Goal: Task Accomplishment & Management: Manage account settings

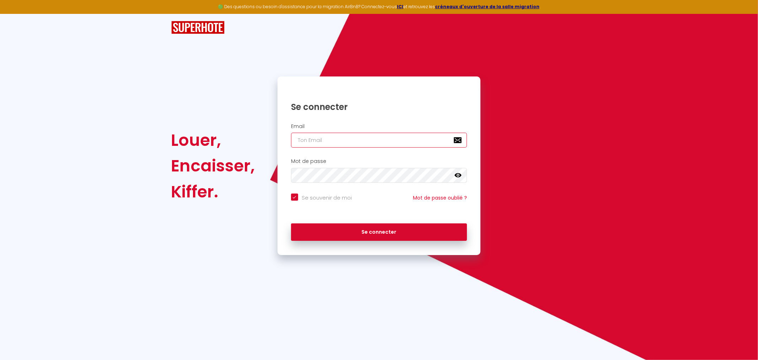
type input "[PERSON_NAME][EMAIL_ADDRESS][DOMAIN_NAME]"
click at [457, 176] on icon at bounding box center [458, 175] width 7 height 7
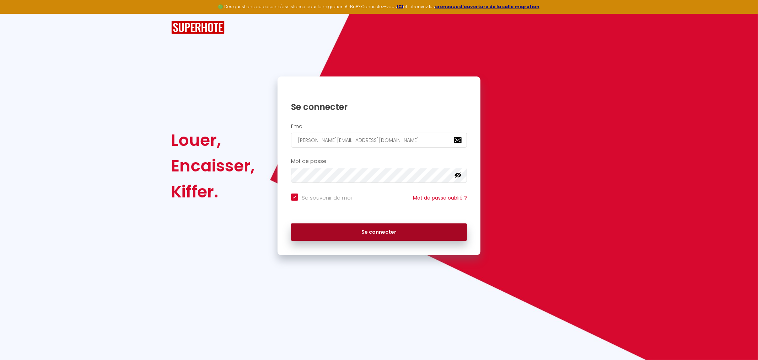
click at [425, 229] on button "Se connecter" at bounding box center [379, 232] width 176 height 18
checkbox input "true"
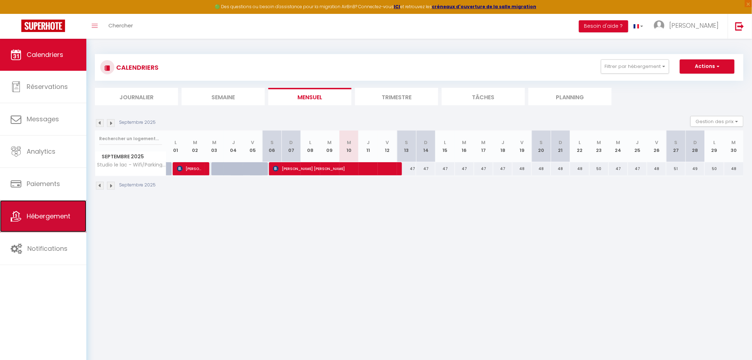
click at [58, 225] on link "Hébergement" at bounding box center [43, 216] width 86 height 32
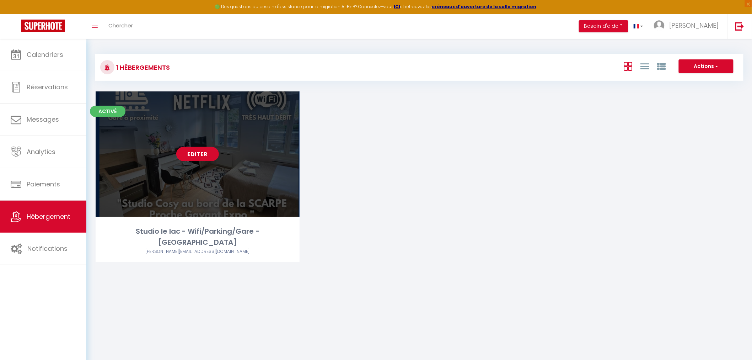
click at [204, 152] on link "Editer" at bounding box center [197, 154] width 43 height 14
click at [201, 154] on link "Editer" at bounding box center [197, 154] width 43 height 14
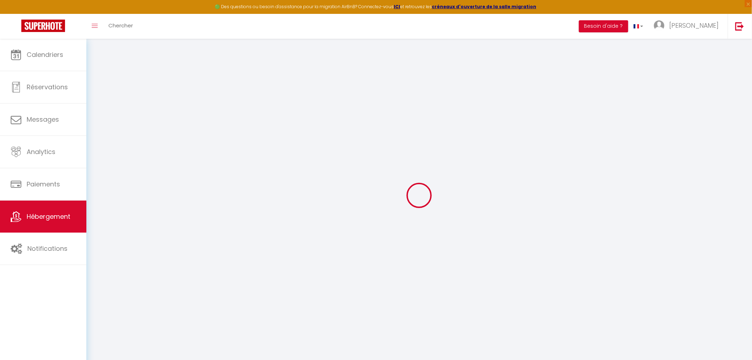
select select "+ 22 %"
select select "+ 39 %"
select select "17:00"
select select "23:45"
select select "11:00"
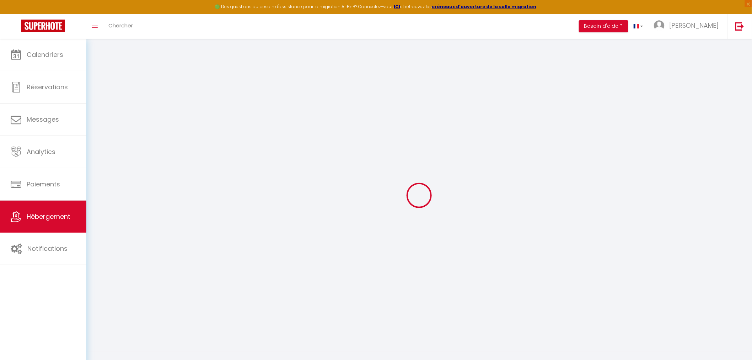
select select "30"
select select "120"
select select "20:00"
select select "90"
select select "EUR"
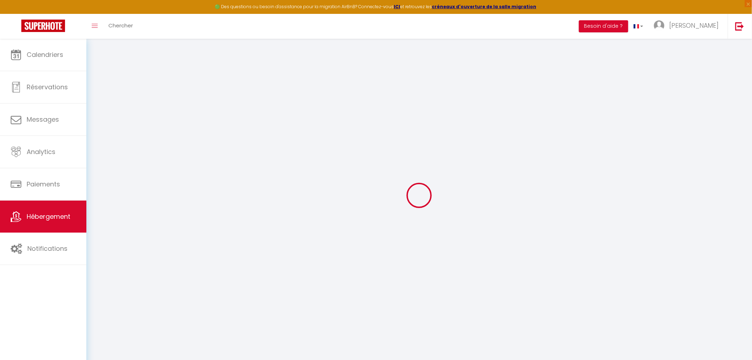
select select
select select "16235-1479544976958675555"
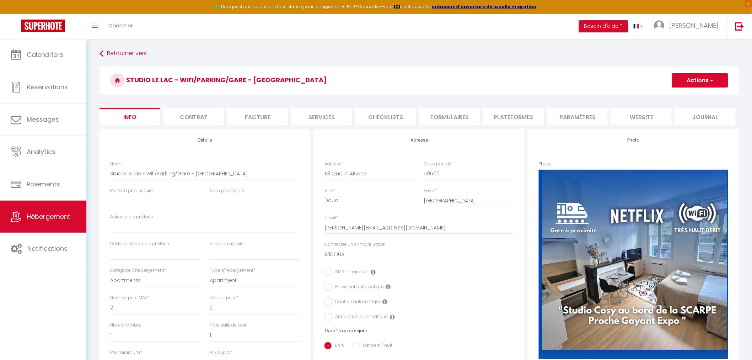
checkbox input "false"
click at [639, 116] on li "website" at bounding box center [642, 116] width 60 height 17
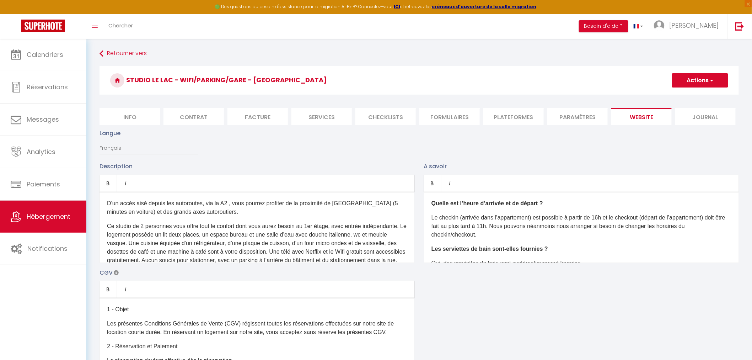
click at [508, 119] on li "Plateformes" at bounding box center [514, 116] width 60 height 17
select select
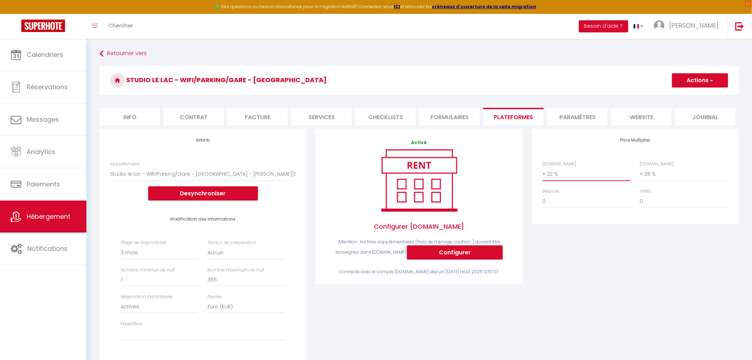
click at [552, 172] on select "0 + 1 % + 2 % + 3 % + 4 % + 5 % + 6 % + 7 % + 8 % + 9 %" at bounding box center [587, 174] width 88 height 14
select select "+ 25 %"
click at [543, 167] on select "0 + 1 % + 2 % + 3 % + 4 % + 5 % + 6 % + 7 % + 8 % + 9 %" at bounding box center [587, 174] width 88 height 14
select select
click at [589, 286] on div "Price Multiplier [DOMAIN_NAME] 0 + 1 % + 2 % + 3 % + 4 % + 5 % + 6 % + 7 %" at bounding box center [636, 257] width 216 height 256
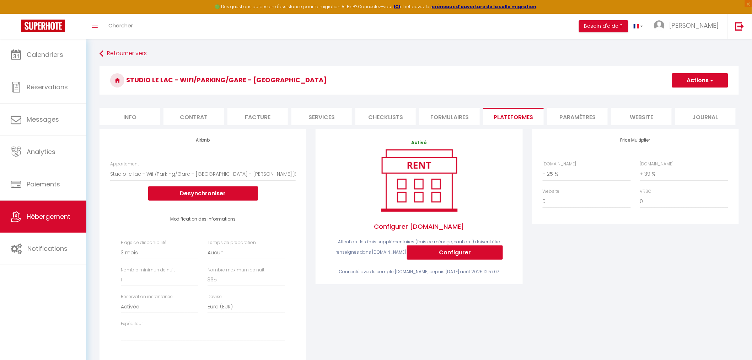
click at [699, 85] on button "Actions" at bounding box center [700, 80] width 56 height 14
click at [697, 97] on link "Enregistrer" at bounding box center [700, 95] width 56 height 9
select select "90"
select select "EUR"
select select
